Goal: Task Accomplishment & Management: Use online tool/utility

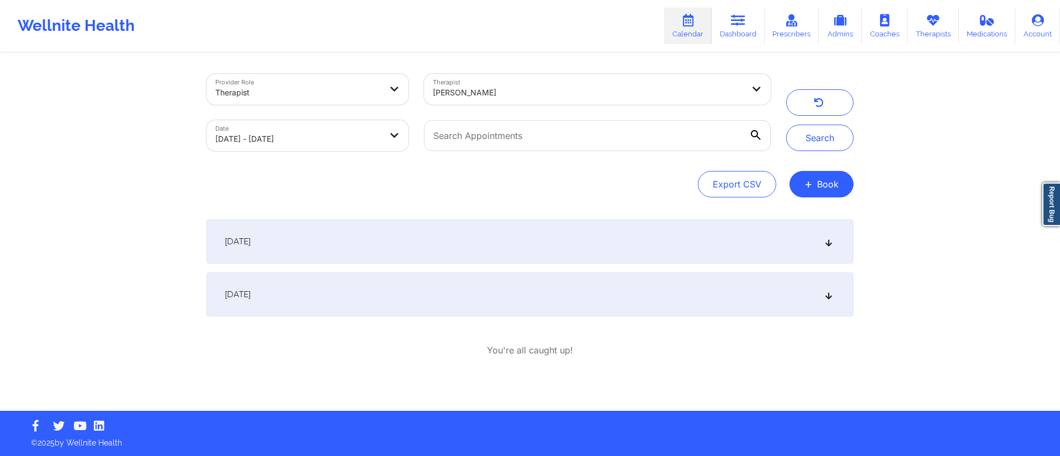
drag, startPoint x: 0, startPoint y: 0, endPoint x: 530, endPoint y: 94, distance: 538.0
click at [530, 94] on div at bounding box center [588, 92] width 311 height 13
type input "anais"
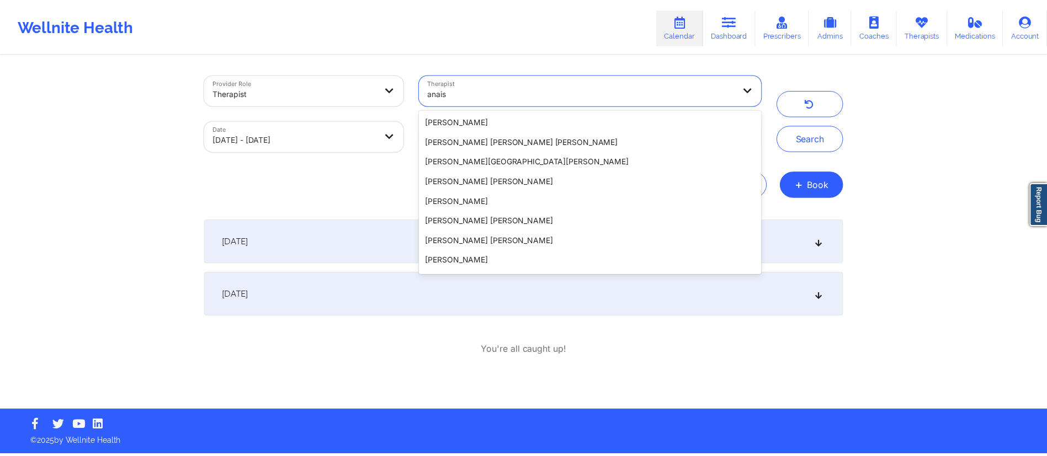
scroll to position [117, 0]
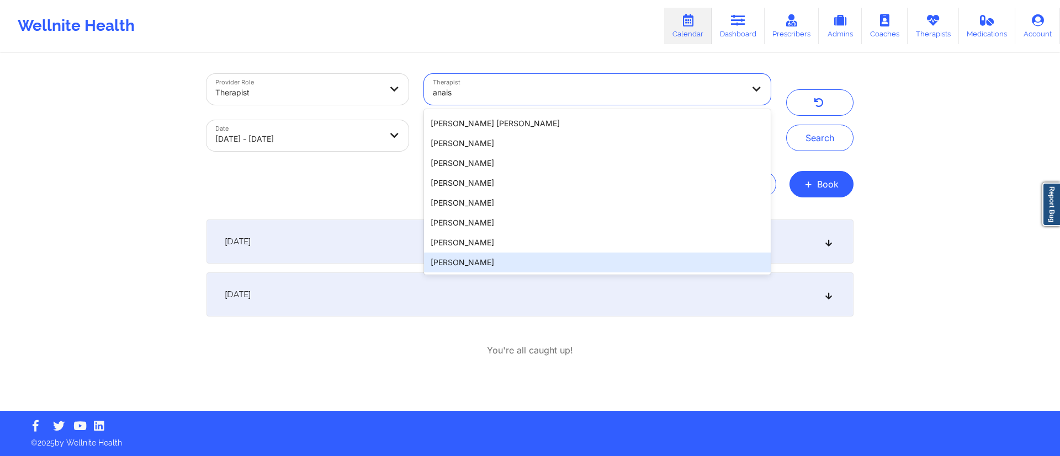
click at [473, 267] on div "Anais Quiñonez" at bounding box center [597, 263] width 347 height 20
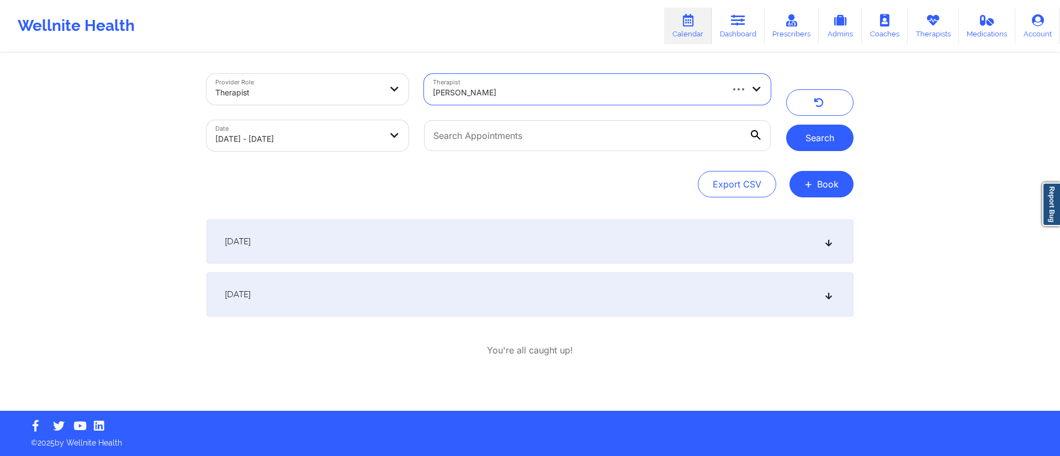
click at [802, 138] on button "Search" at bounding box center [819, 138] width 67 height 26
click at [396, 293] on div "[DATE]" at bounding box center [529, 295] width 647 height 44
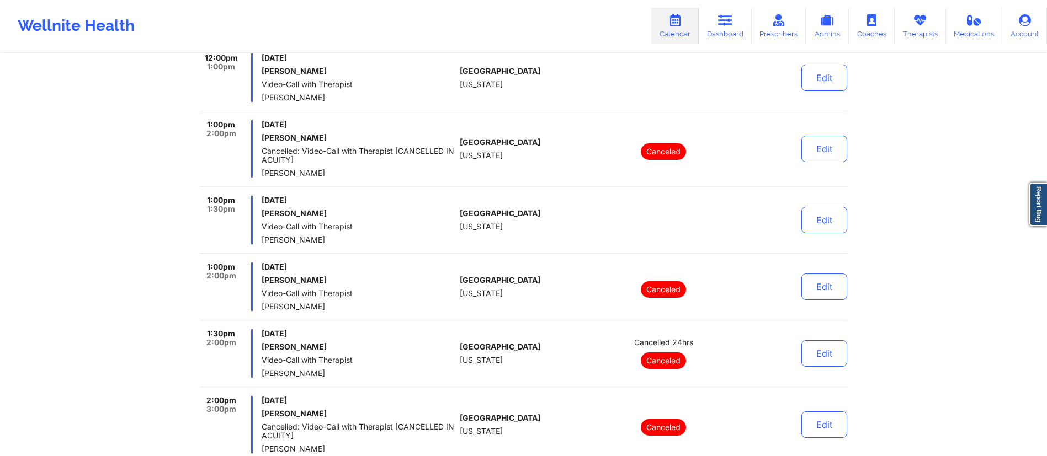
scroll to position [0, 0]
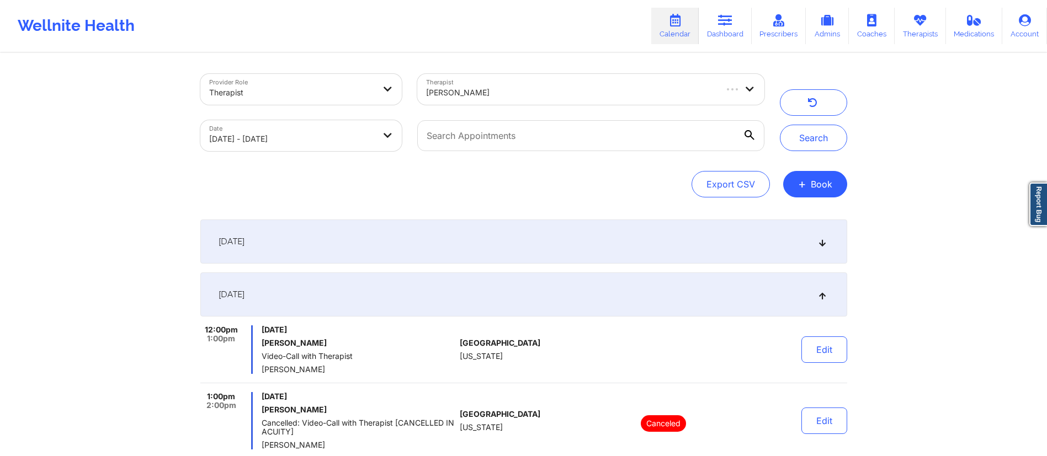
click at [577, 295] on div "[DATE]" at bounding box center [523, 295] width 647 height 44
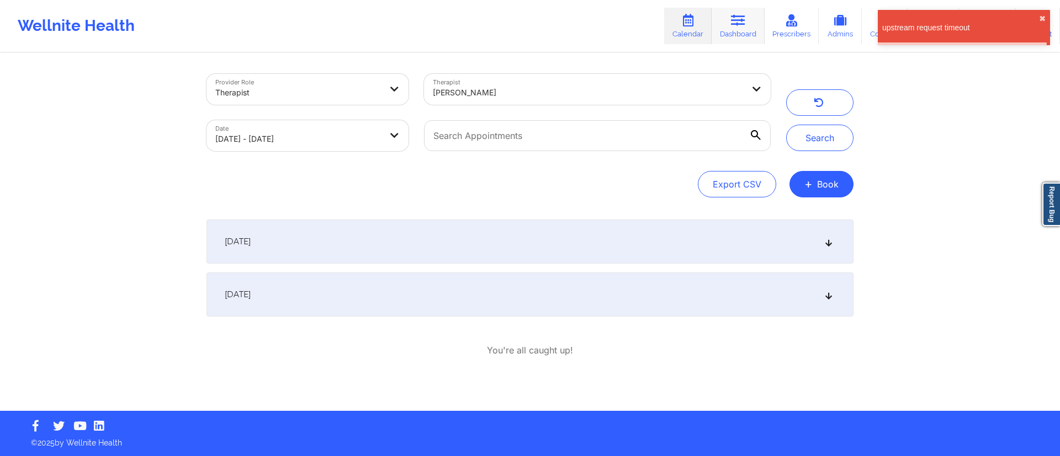
click at [731, 22] on link "Dashboard" at bounding box center [737, 26] width 53 height 36
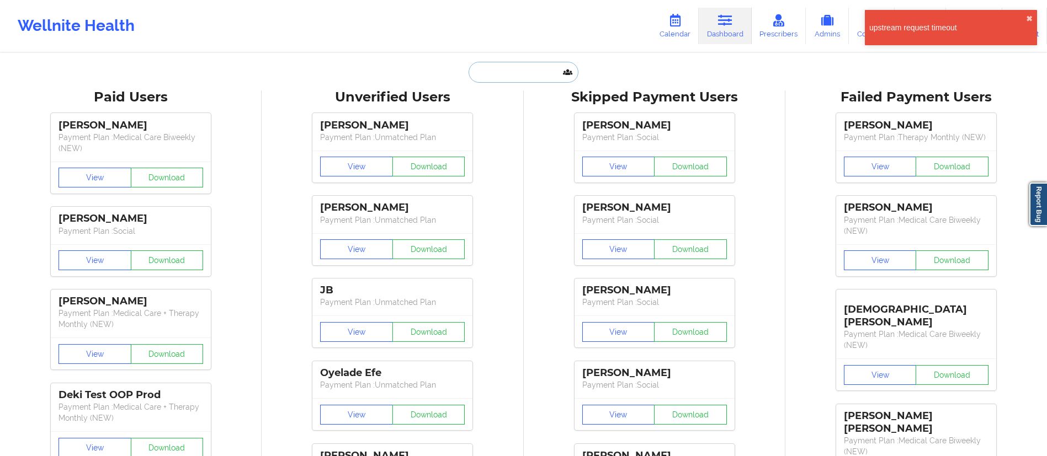
click at [530, 68] on input "text" at bounding box center [523, 72] width 109 height 21
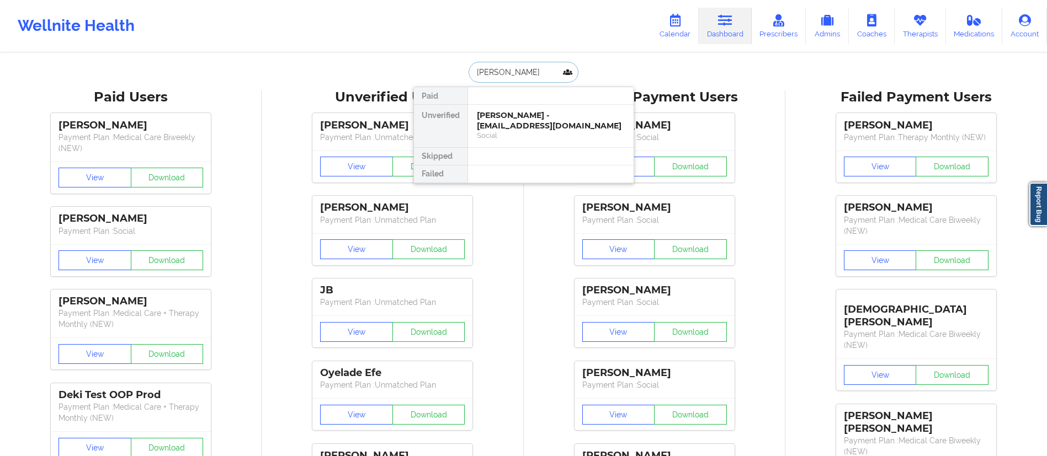
type input "Tammy Muler"
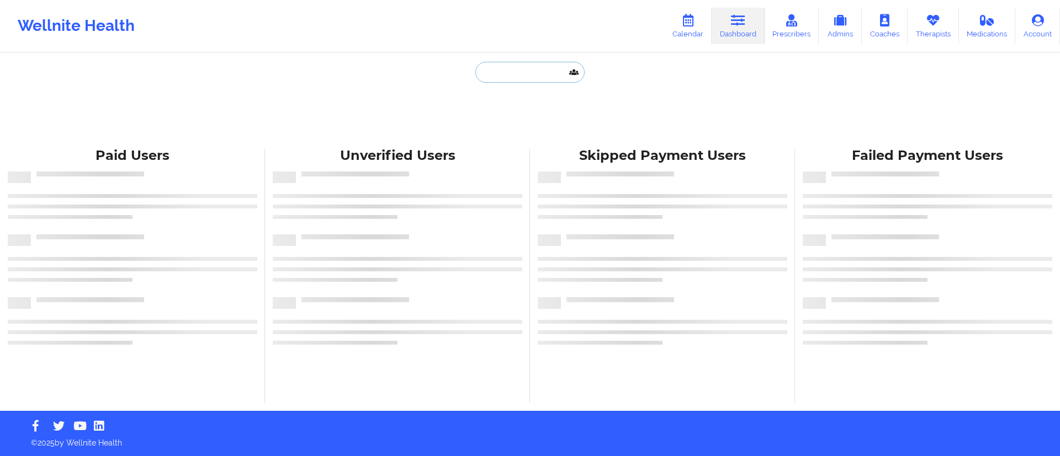
click at [502, 75] on input "text" at bounding box center [529, 72] width 109 height 21
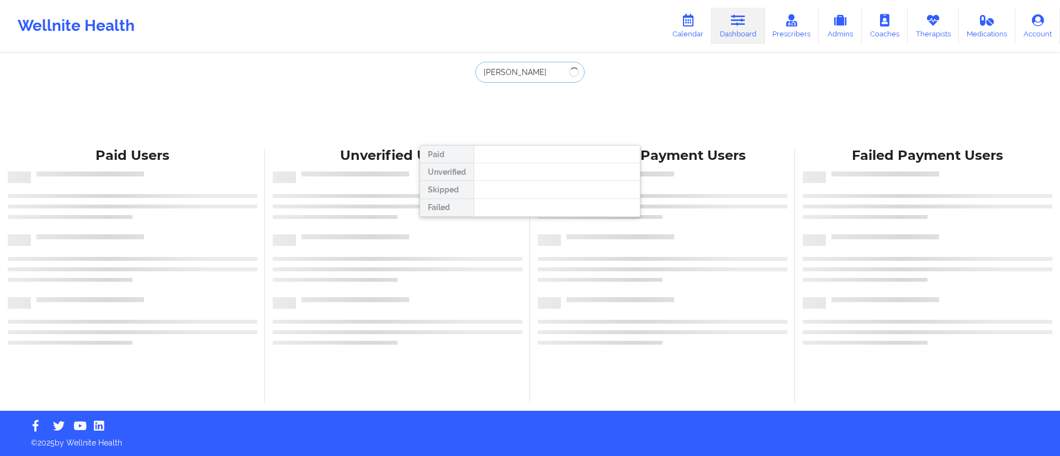
type input "[PERSON_NAME]"
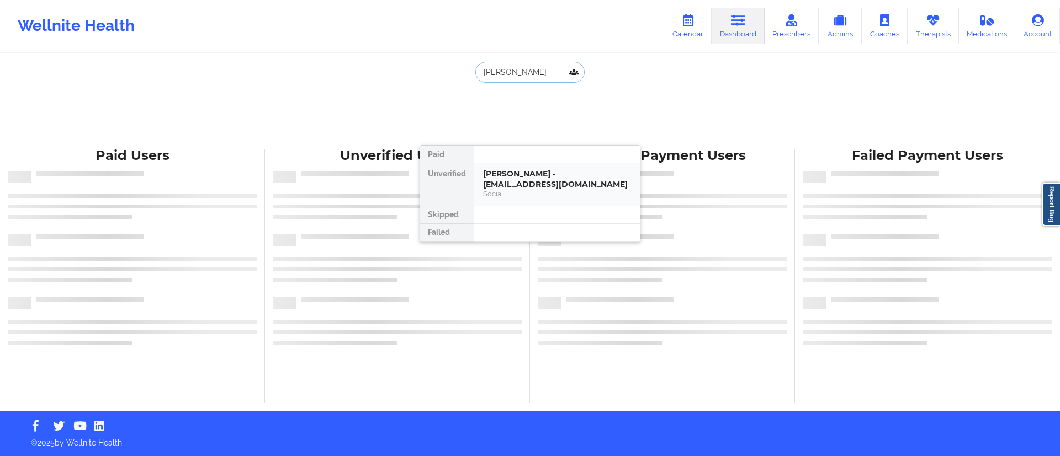
click at [524, 184] on div "[PERSON_NAME] - [EMAIL_ADDRESS][DOMAIN_NAME]" at bounding box center [557, 179] width 148 height 20
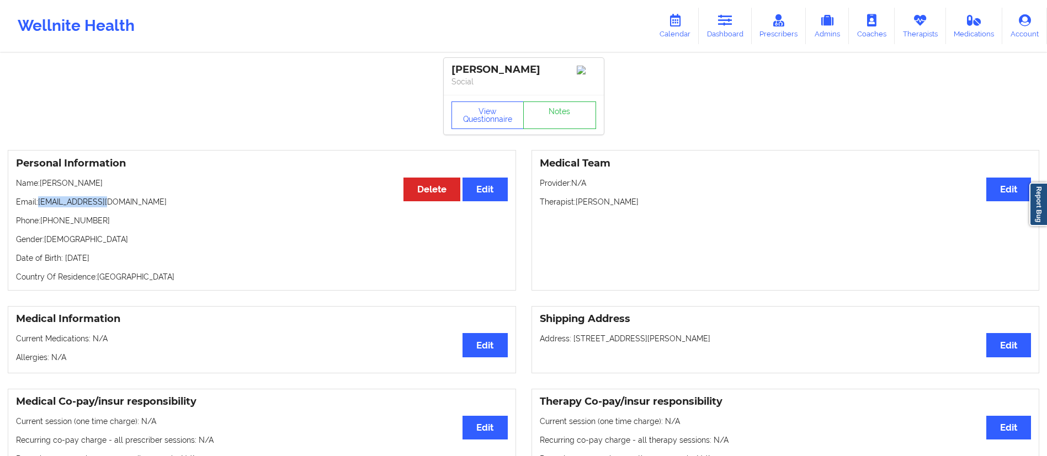
drag, startPoint x: 40, startPoint y: 200, endPoint x: 137, endPoint y: 208, distance: 97.4
click at [137, 208] on p "Email: [EMAIL_ADDRESS][DOMAIN_NAME]" at bounding box center [262, 201] width 492 height 11
copy p "[EMAIL_ADDRESS][DOMAIN_NAME]"
click at [680, 29] on link "Calendar" at bounding box center [674, 26] width 47 height 36
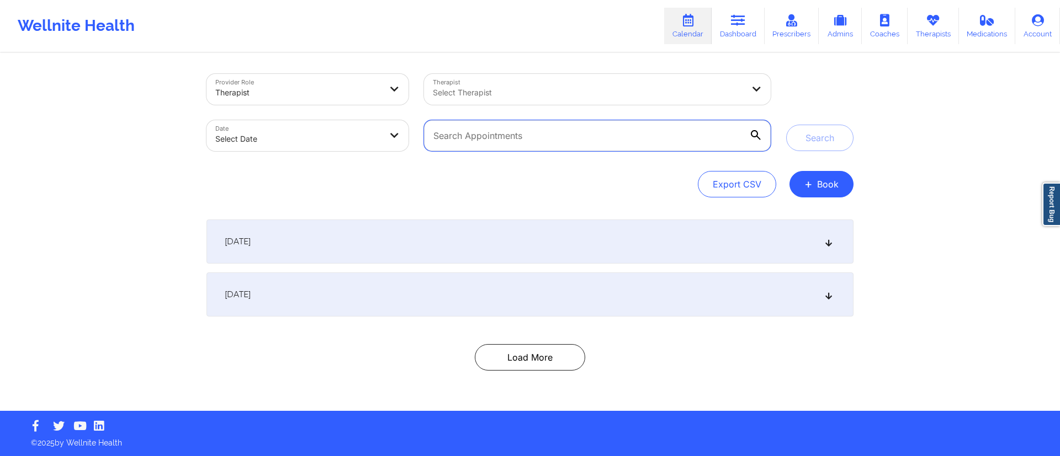
click at [525, 138] on input "text" at bounding box center [597, 135] width 347 height 31
paste input "[EMAIL_ADDRESS][DOMAIN_NAME]"
type input "[EMAIL_ADDRESS][DOMAIN_NAME]"
click at [821, 144] on button "Search" at bounding box center [819, 138] width 67 height 26
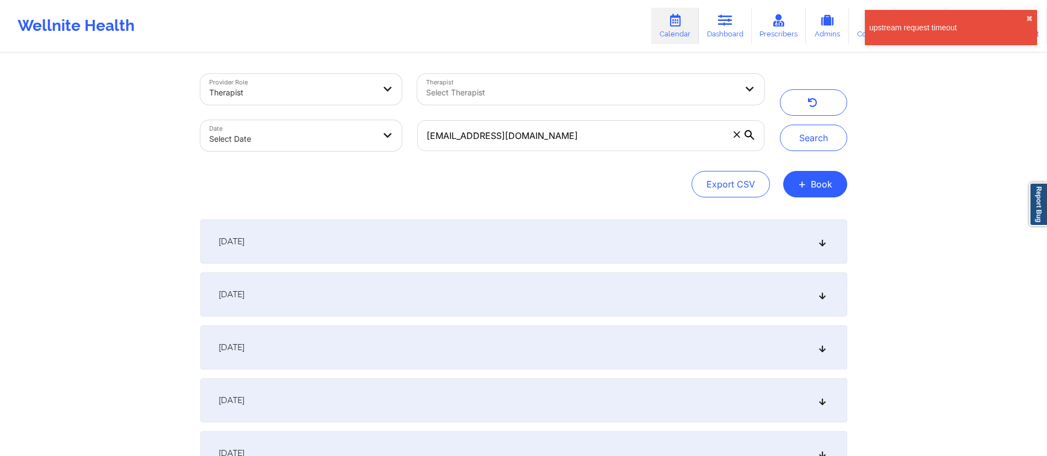
select select "2025-8"
select select "2025-9"
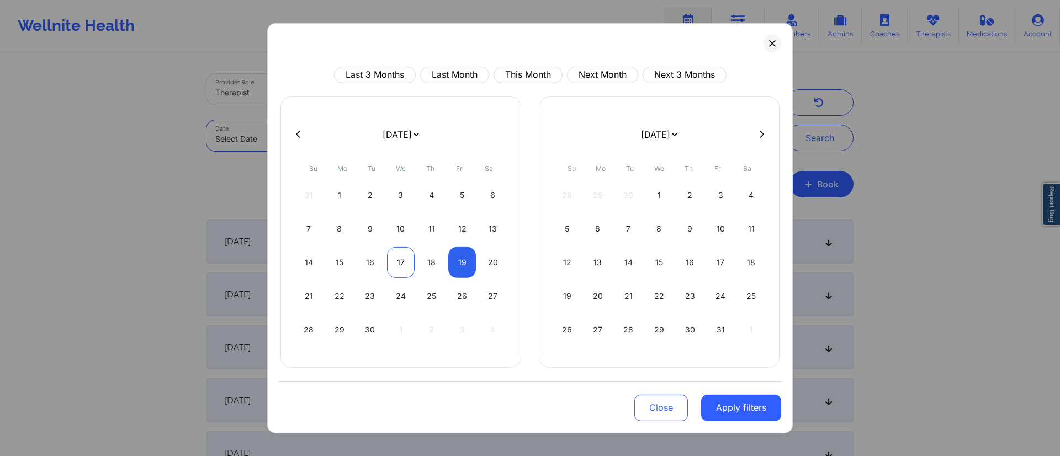
click at [392, 265] on div "17" at bounding box center [401, 262] width 28 height 31
select select "2025-8"
select select "2025-9"
select select "2025-8"
select select "2025-9"
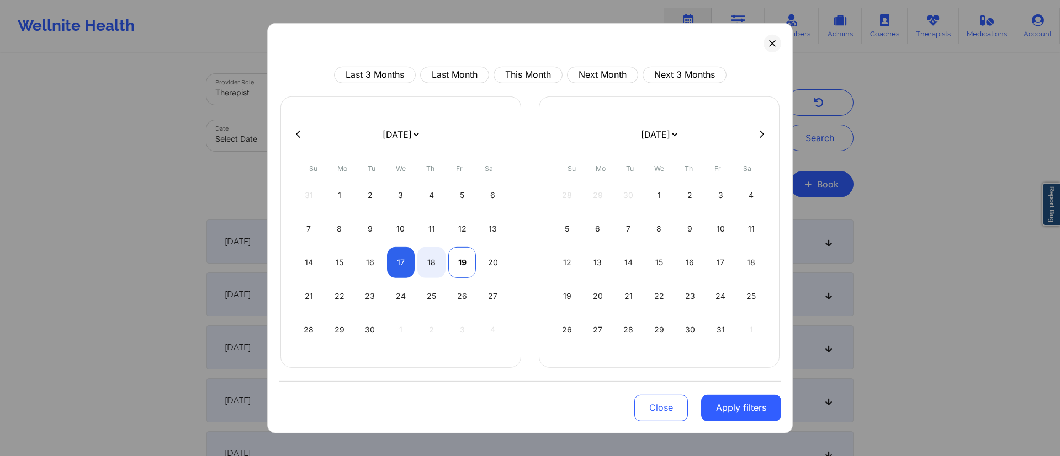
select select "2025-8"
select select "2025-9"
click at [467, 265] on div "19" at bounding box center [462, 262] width 28 height 31
select select "2025-8"
select select "2025-9"
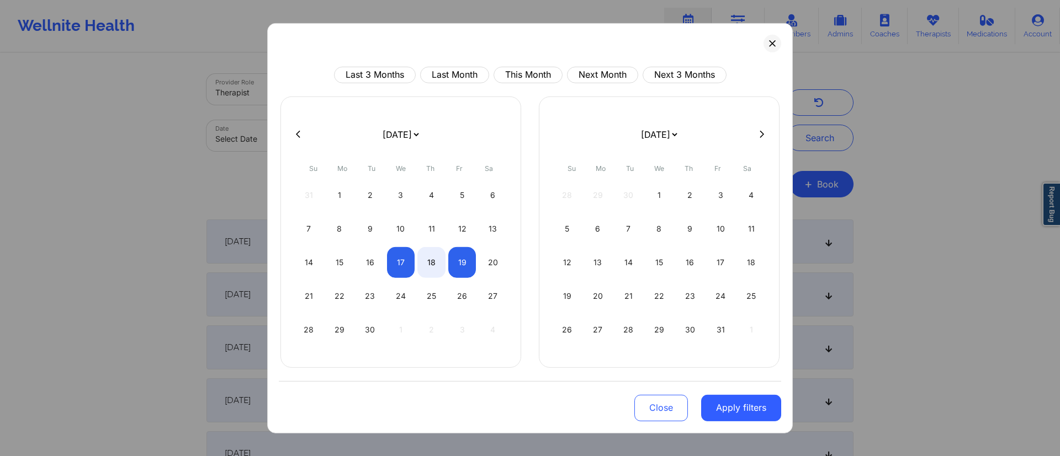
click at [743, 408] on button "Apply filters" at bounding box center [741, 408] width 80 height 26
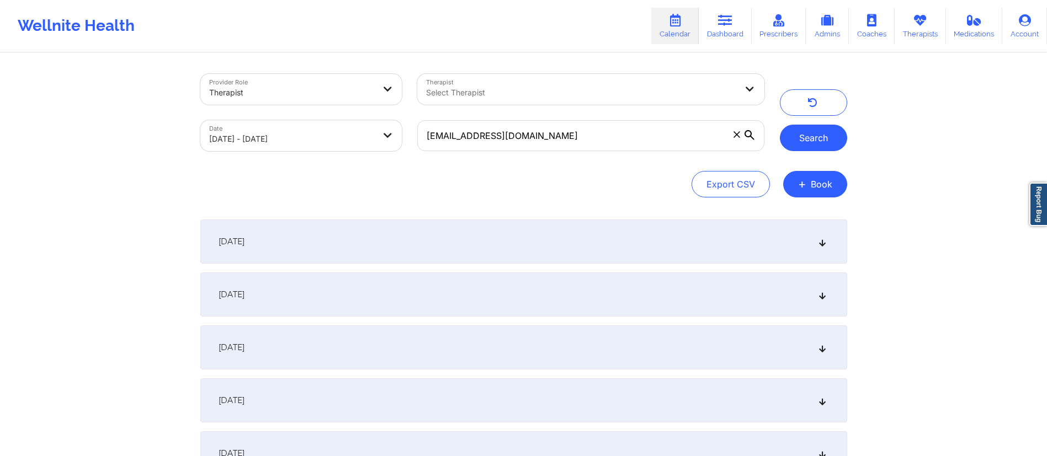
click at [818, 132] on button "Search" at bounding box center [813, 138] width 67 height 26
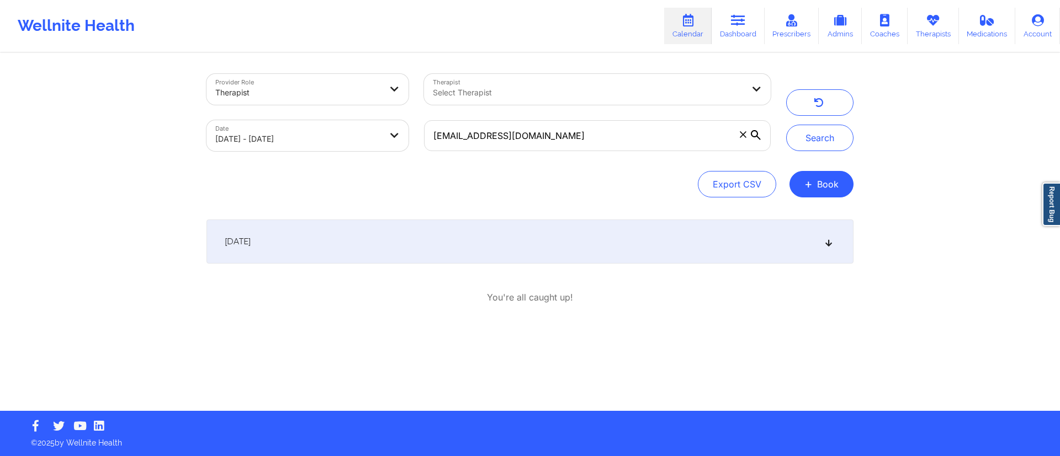
click at [336, 244] on div "[DATE]" at bounding box center [529, 242] width 647 height 44
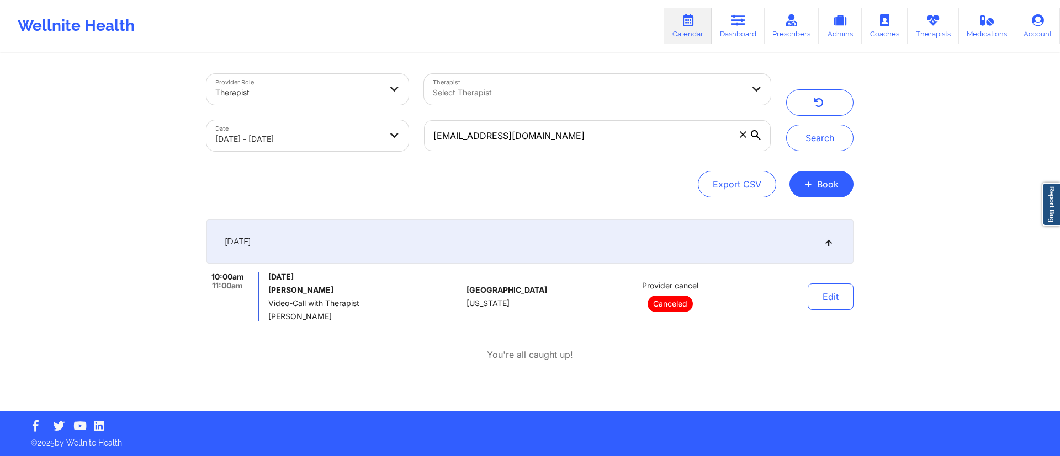
click at [336, 244] on div "[DATE]" at bounding box center [529, 242] width 647 height 44
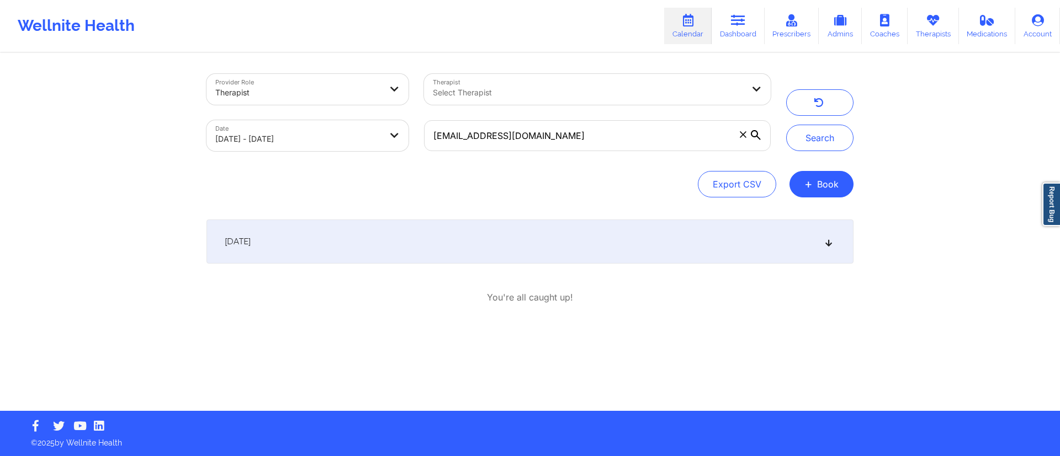
click at [688, 29] on link "Calendar" at bounding box center [687, 26] width 47 height 36
click at [741, 30] on link "Dashboard" at bounding box center [737, 26] width 53 height 36
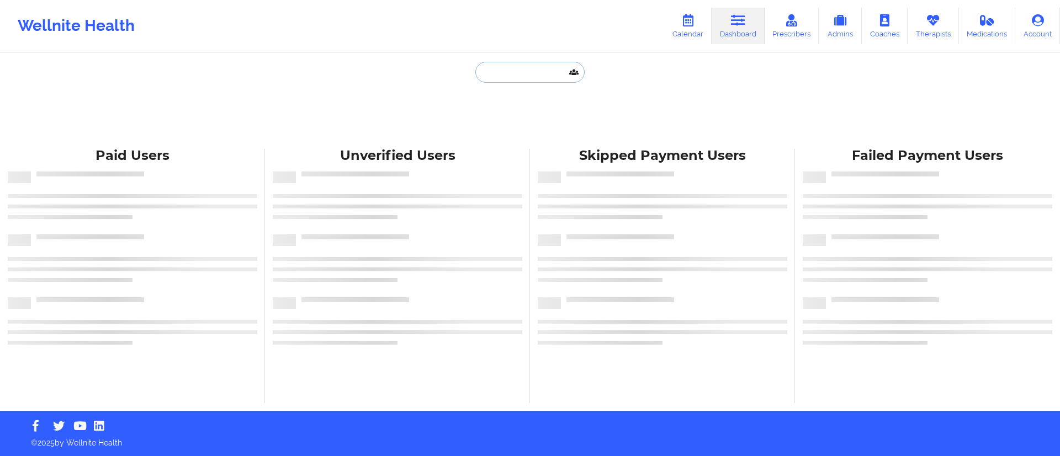
click at [539, 72] on input "text" at bounding box center [529, 72] width 109 height 21
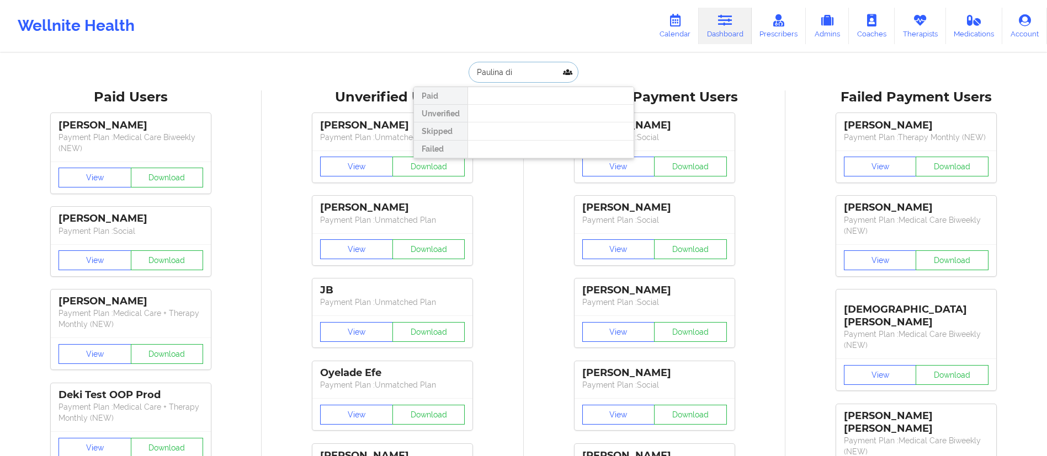
type input "Paulina dia"
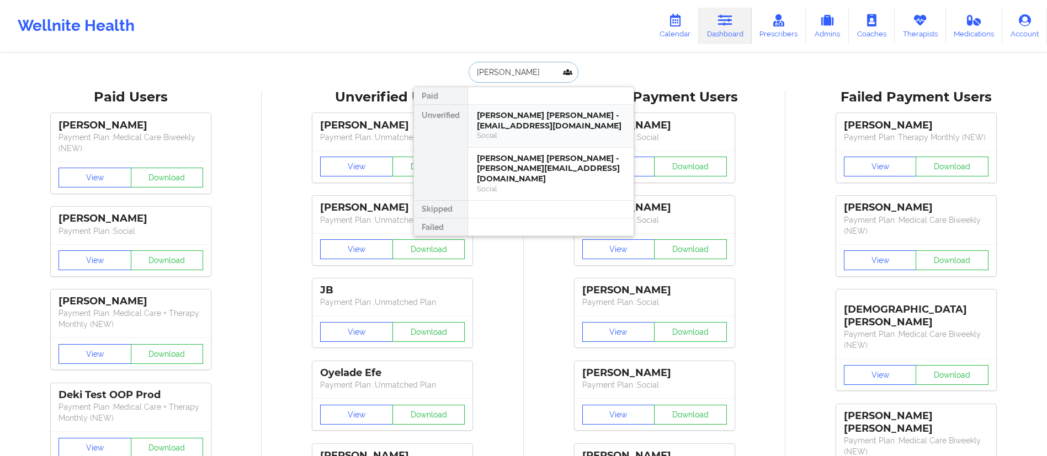
click at [518, 126] on div "Paulina Diaz Eusse - paulinadiaz111@gmail.com" at bounding box center [551, 120] width 148 height 20
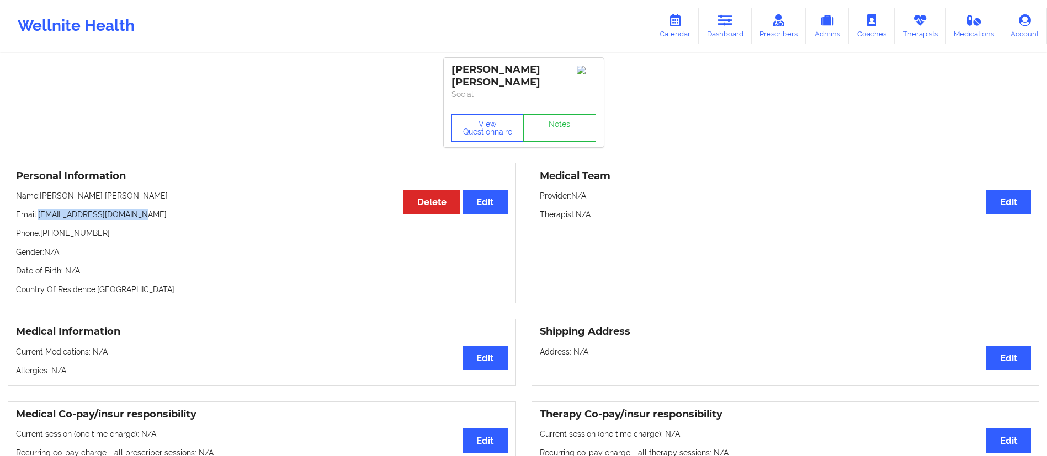
drag, startPoint x: 39, startPoint y: 205, endPoint x: 176, endPoint y: 205, distance: 136.9
click at [176, 209] on p "Email: paulinadiaz111@gmail.com" at bounding box center [262, 214] width 492 height 11
copy p "paulinadiaz111@gmail.com"
click at [669, 29] on link "Calendar" at bounding box center [674, 26] width 47 height 36
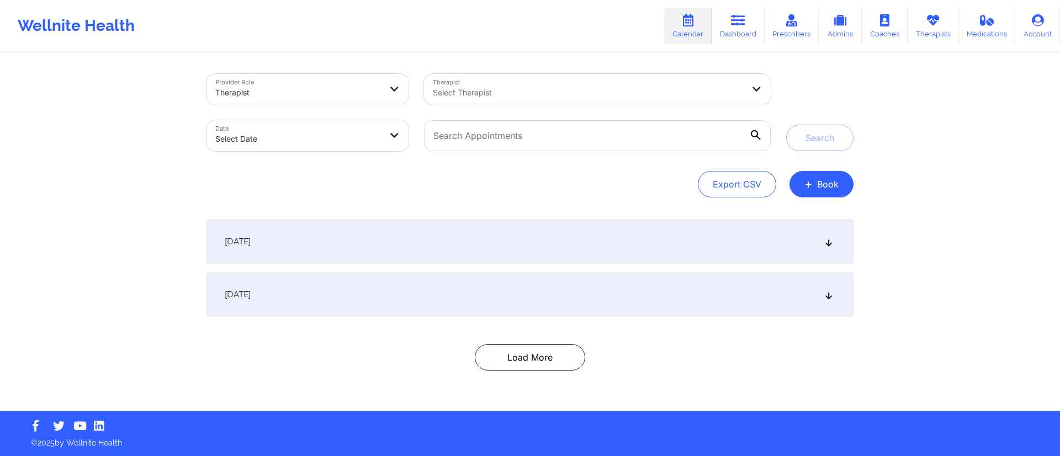
click at [318, 137] on body "Wellnite Health Calendar Dashboard Prescribers Admins Coaches Therapists Medica…" at bounding box center [530, 228] width 1060 height 456
select select "2025-8"
select select "2025-9"
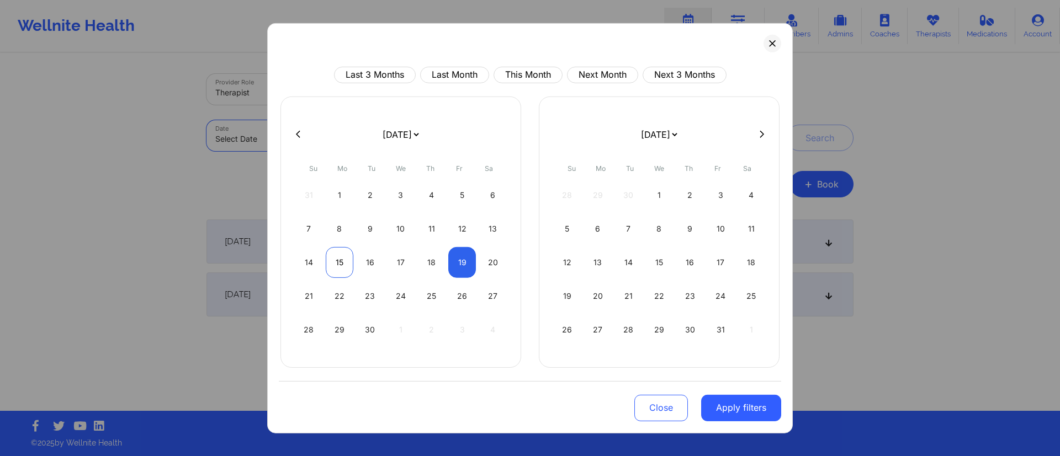
click at [343, 265] on div "15" at bounding box center [340, 262] width 28 height 31
select select "2025-8"
select select "2025-9"
select select "2025-8"
select select "2025-9"
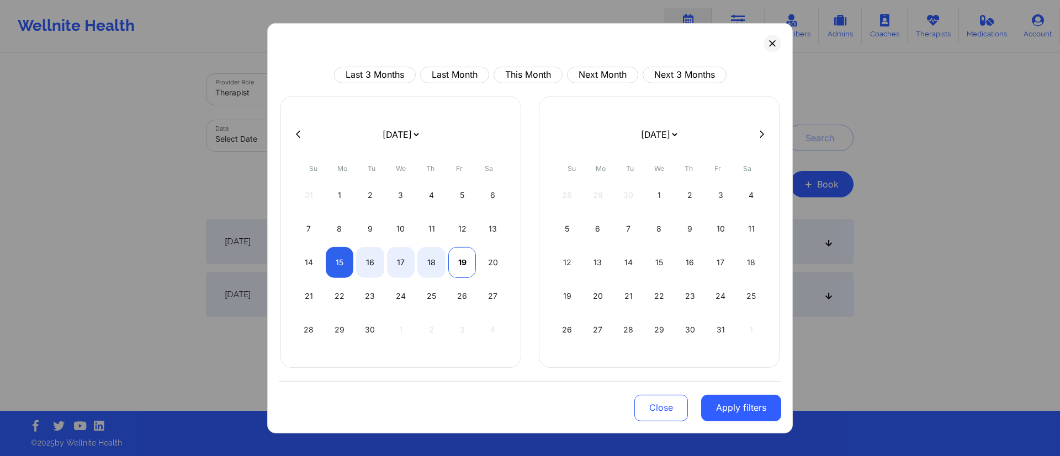
select select "2025-8"
select select "2025-9"
click at [464, 268] on div "19" at bounding box center [462, 262] width 28 height 31
select select "2025-8"
select select "2025-9"
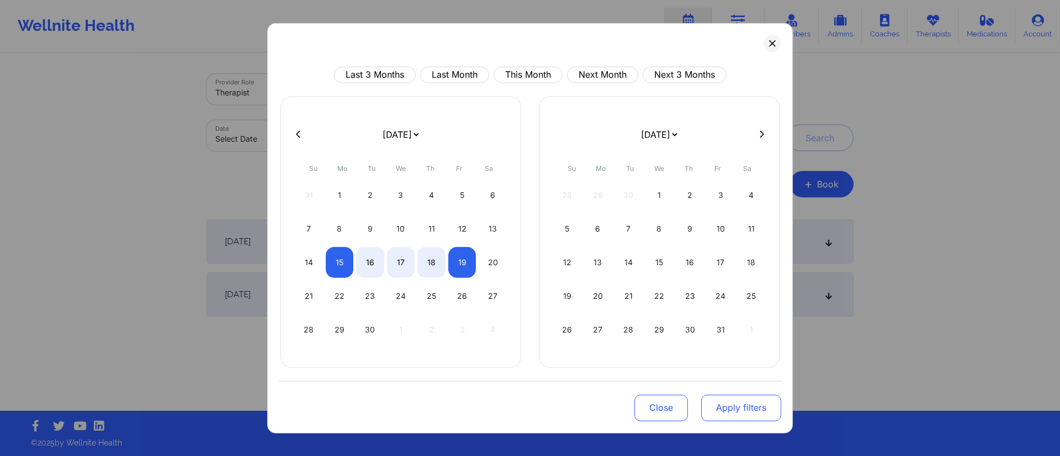
click at [739, 404] on button "Apply filters" at bounding box center [741, 408] width 80 height 26
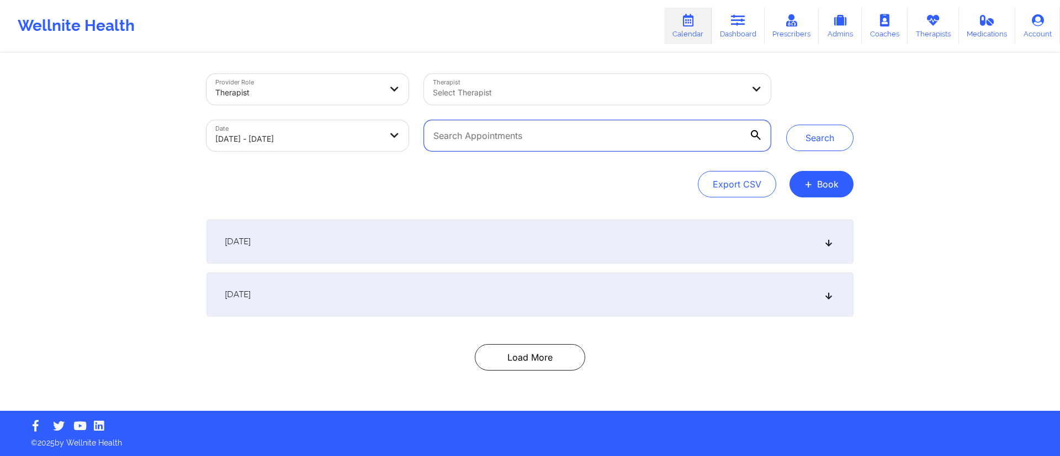
drag, startPoint x: 687, startPoint y: 143, endPoint x: 475, endPoint y: 135, distance: 211.5
click at [475, 135] on input "text" at bounding box center [597, 135] width 347 height 31
paste input "paulinadiaz111@gmail.com"
type input "paulinadiaz111@gmail.com"
click at [814, 139] on button "Search" at bounding box center [819, 138] width 67 height 26
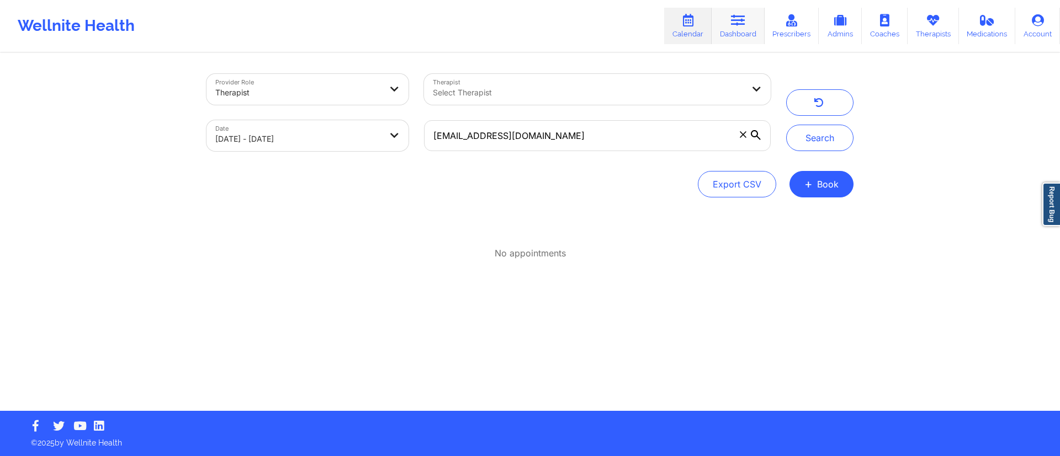
click at [740, 39] on link "Dashboard" at bounding box center [737, 26] width 53 height 36
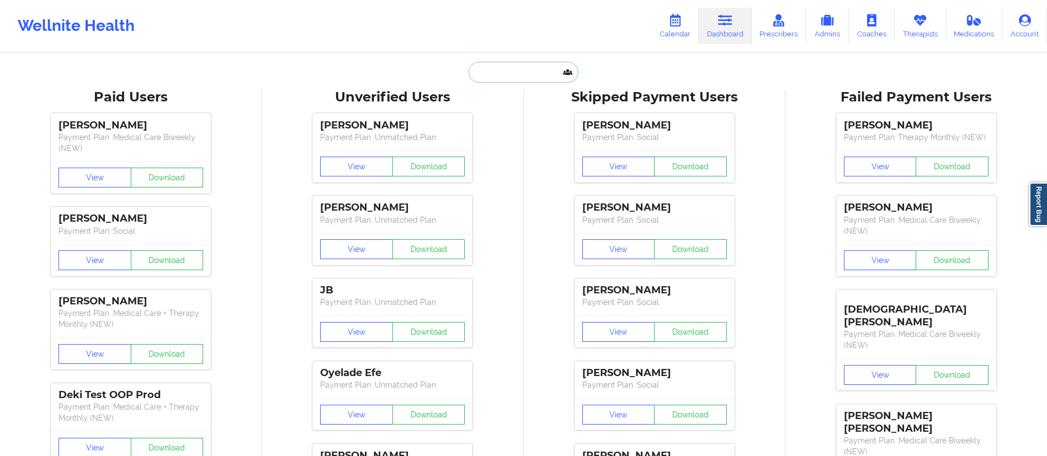
click at [523, 77] on input "text" at bounding box center [523, 72] width 109 height 21
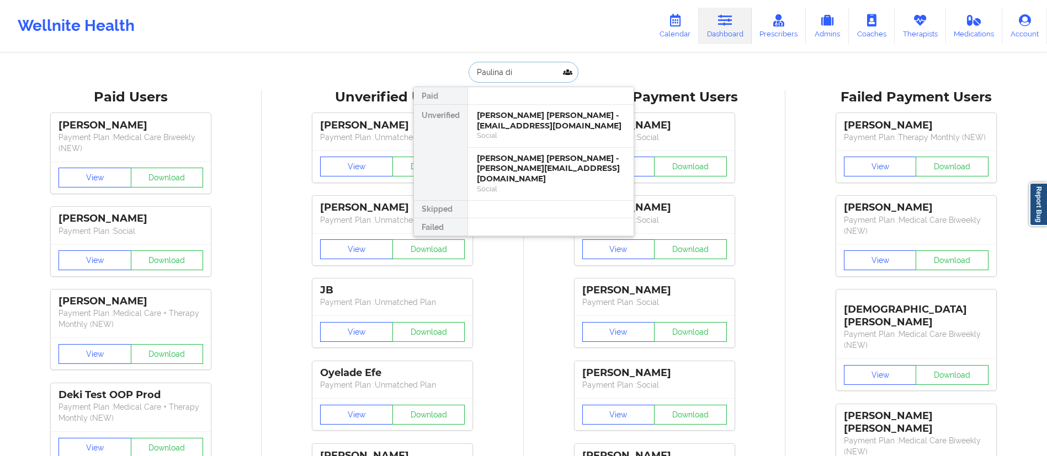
type input "Paulina dia"
click at [529, 172] on div "Paulina Diaz Eusse - camilodiaz@me.com" at bounding box center [551, 168] width 148 height 31
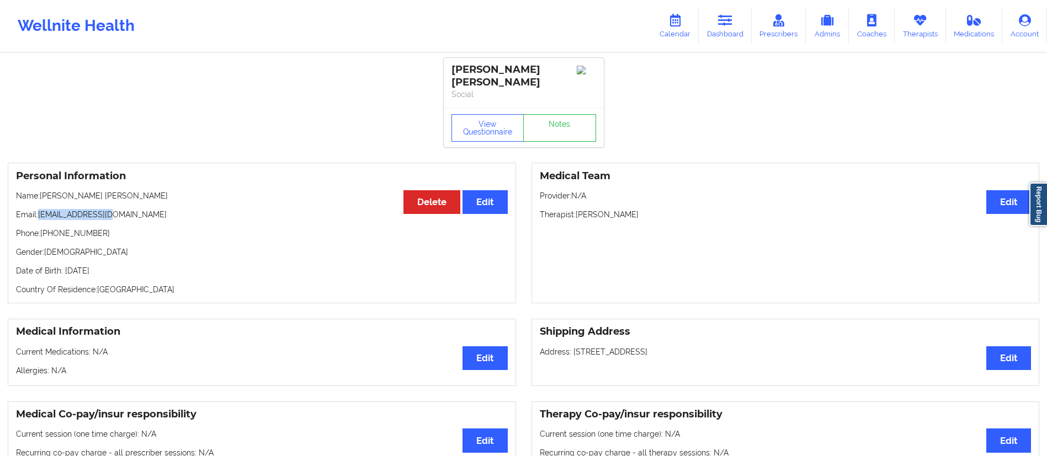
drag, startPoint x: 41, startPoint y: 203, endPoint x: 134, endPoint y: 203, distance: 93.3
click at [129, 209] on p "Email: camilodiaz@me.com" at bounding box center [262, 214] width 492 height 11
copy p "camilodiaz@me.com"
click at [671, 27] on link "Calendar" at bounding box center [674, 26] width 47 height 36
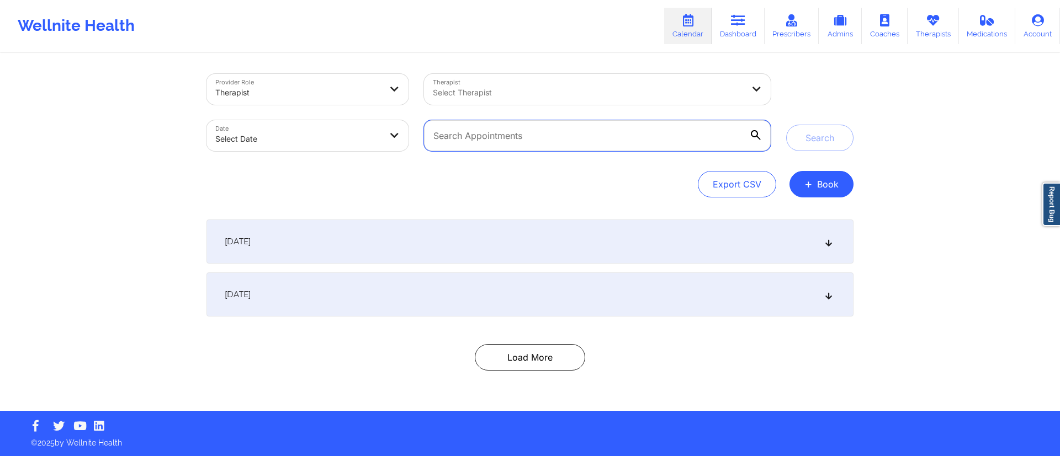
click at [487, 139] on input "text" at bounding box center [597, 135] width 347 height 31
paste input "camilodiaz@me.com"
type input "camilodiaz@me.com"
click at [816, 148] on button "Search" at bounding box center [819, 138] width 67 height 26
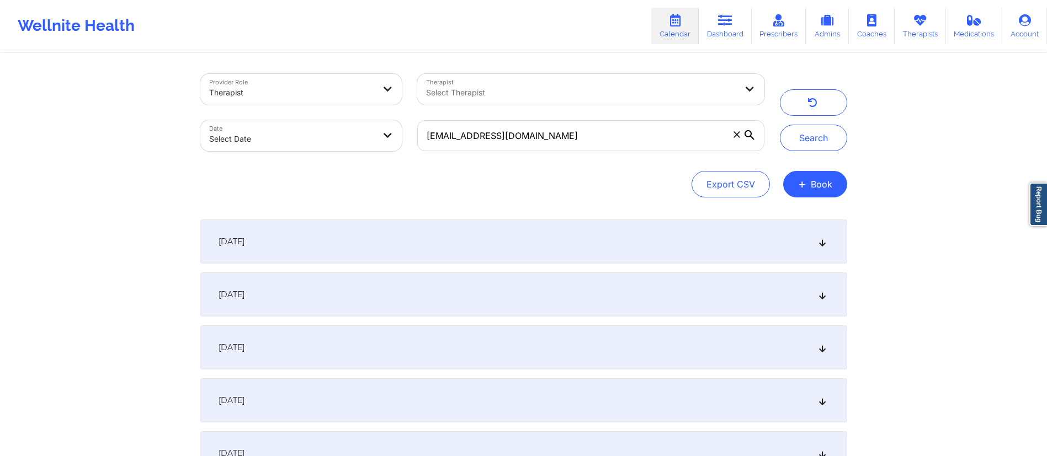
click at [311, 252] on div "[DATE]" at bounding box center [523, 242] width 647 height 44
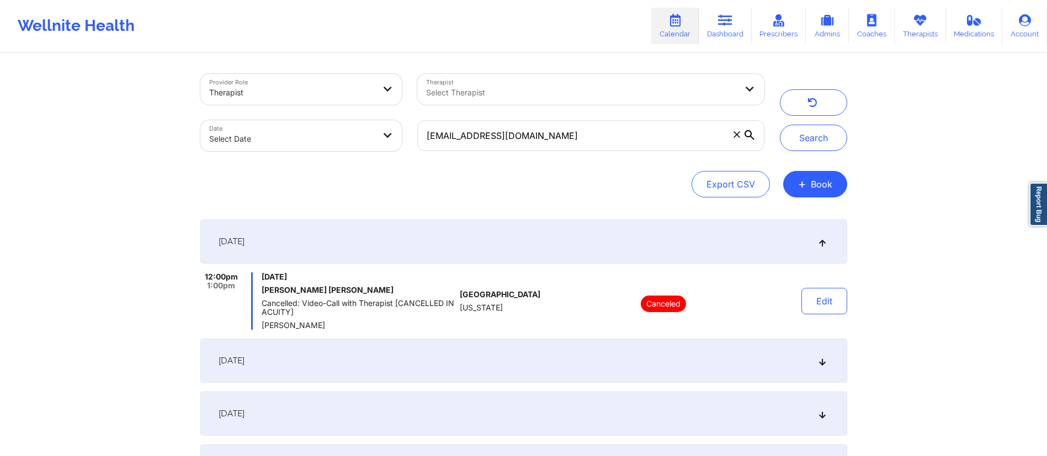
click at [351, 242] on div "[DATE]" at bounding box center [523, 242] width 647 height 44
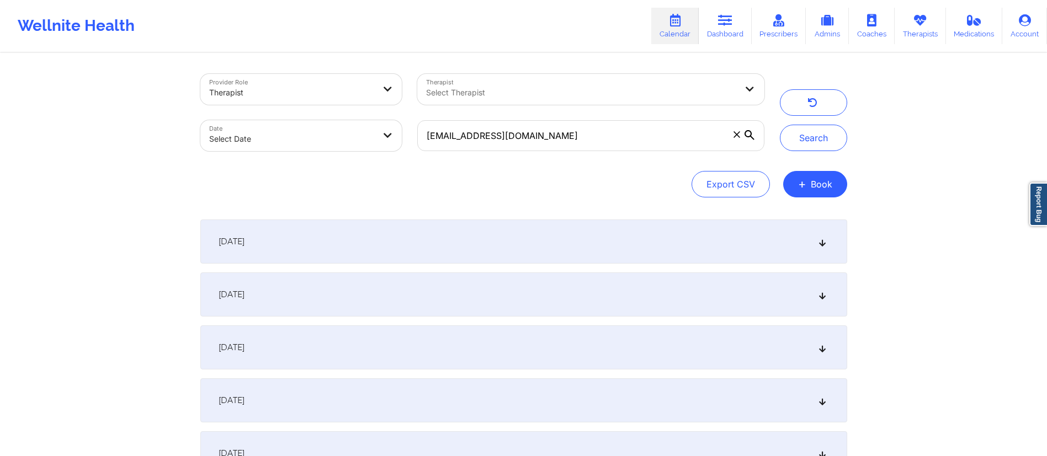
click at [340, 291] on div "September 24, 2025" at bounding box center [523, 295] width 647 height 44
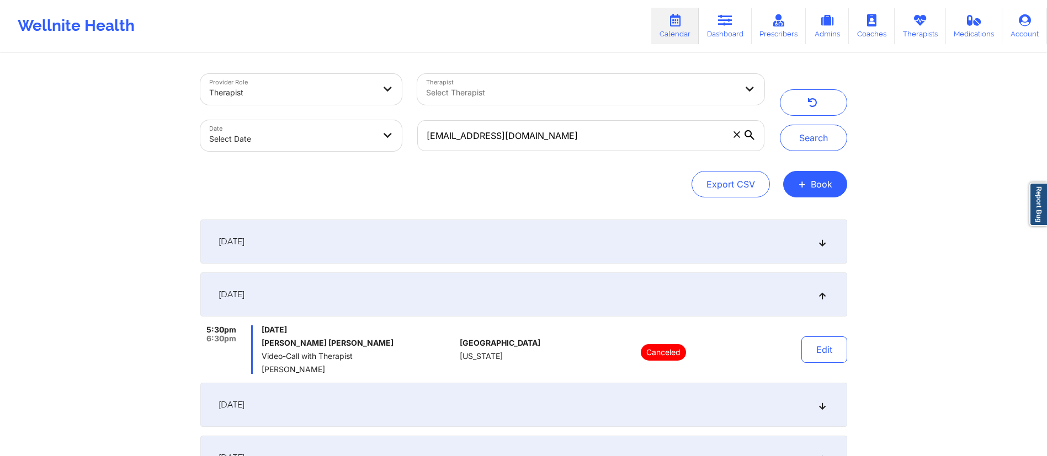
click at [339, 290] on div "September 24, 2025" at bounding box center [523, 295] width 647 height 44
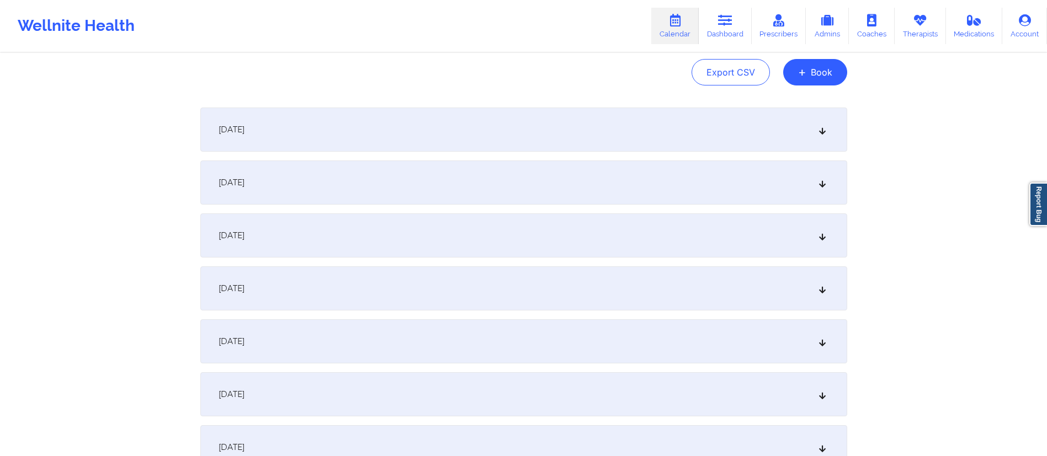
scroll to position [113, 0]
click at [331, 237] on div "[DATE]" at bounding box center [523, 235] width 647 height 44
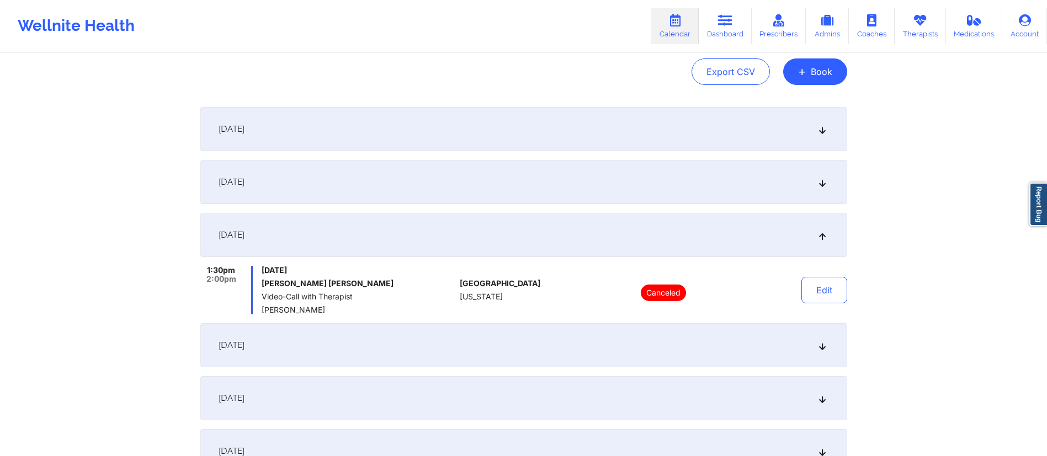
click at [330, 338] on div "September 26, 2025" at bounding box center [523, 345] width 647 height 44
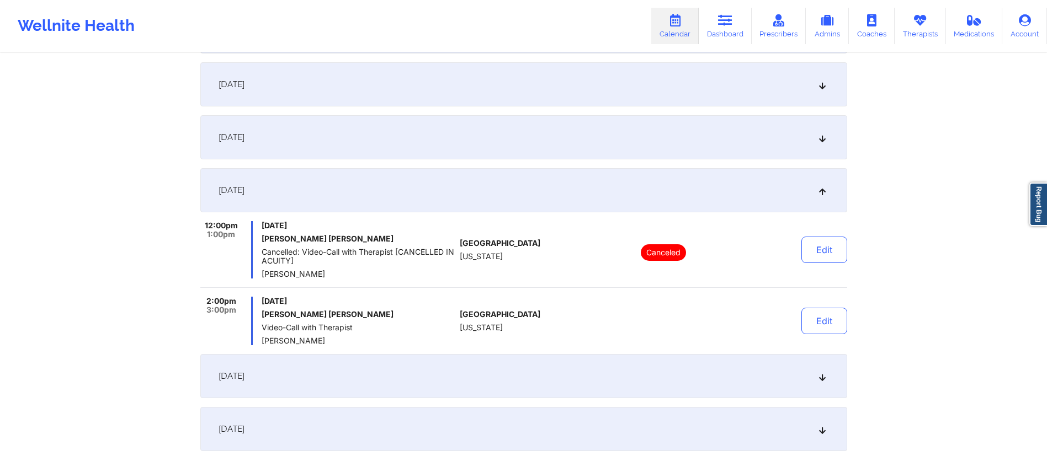
scroll to position [196, 0]
